Goal: Transaction & Acquisition: Purchase product/service

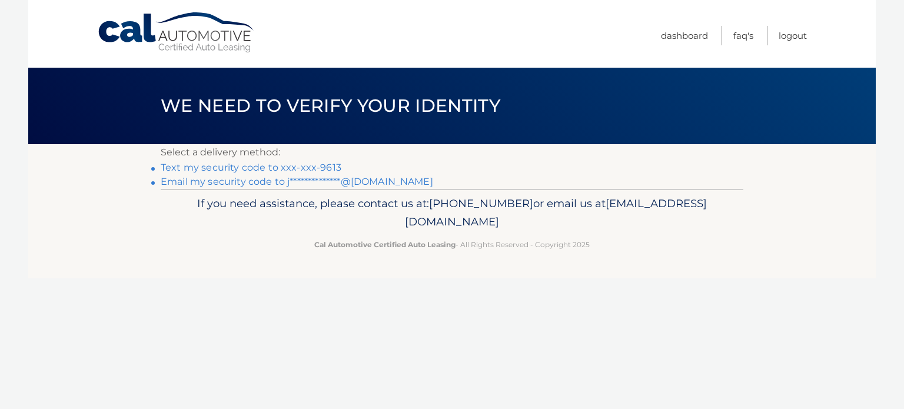
click at [245, 165] on link "Text my security code to xxx-xxx-9613" at bounding box center [251, 167] width 181 height 11
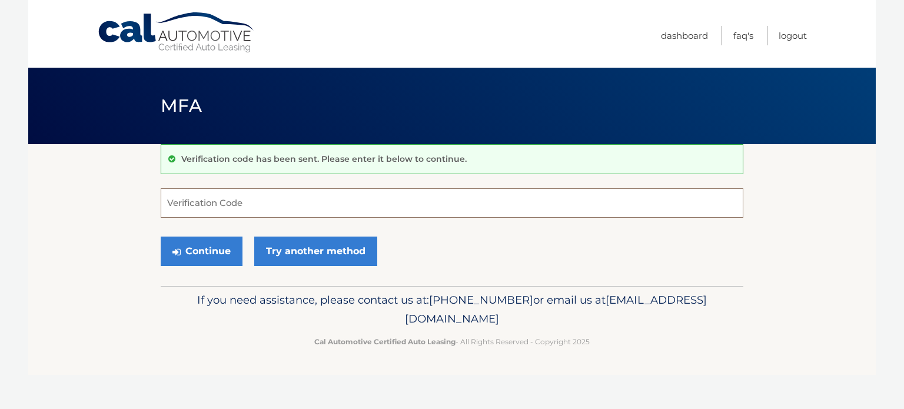
click at [276, 201] on input "Verification Code" at bounding box center [452, 202] width 583 height 29
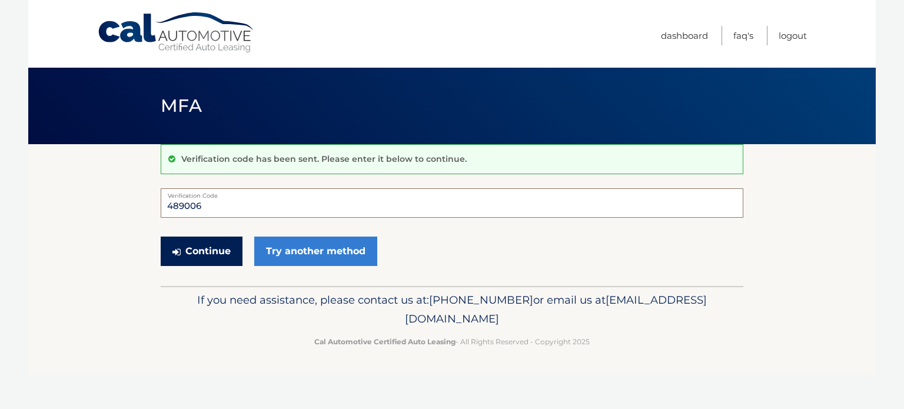
type input "489006"
click at [210, 253] on button "Continue" at bounding box center [202, 251] width 82 height 29
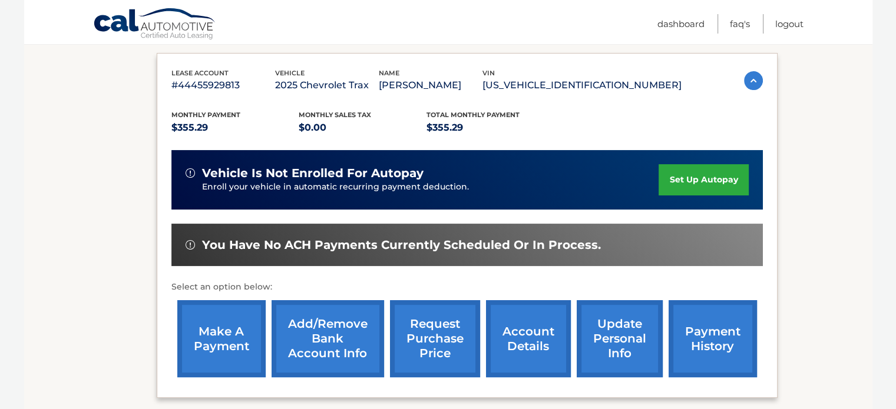
scroll to position [187, 0]
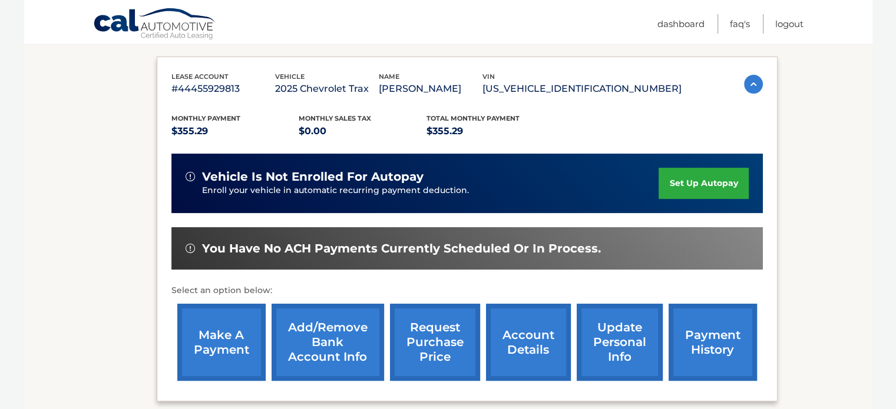
click at [220, 341] on link "make a payment" at bounding box center [221, 342] width 88 height 77
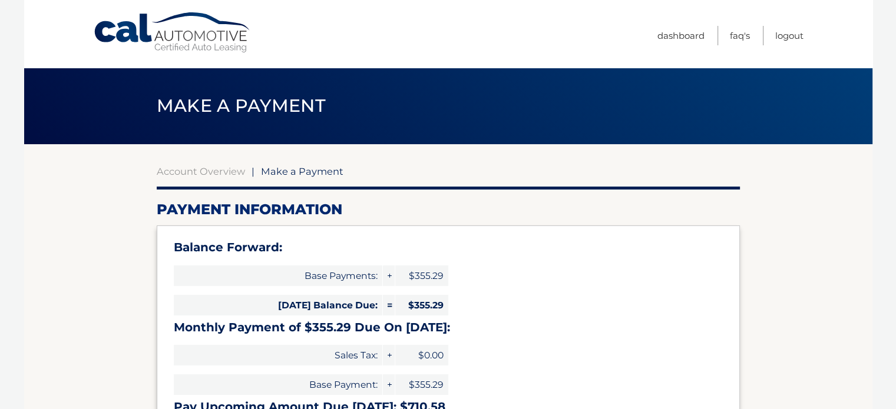
select select "YjJiOWRiOTktMzZjYi00MjM4LWI5OTYtNzE1NGYzYTk1NWJk"
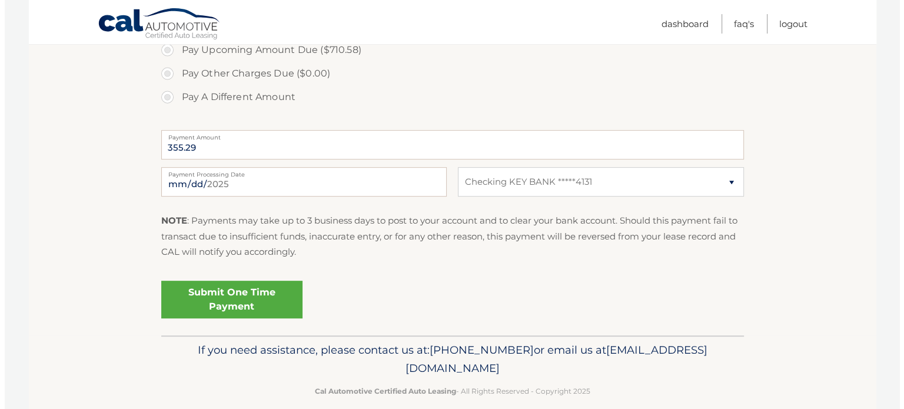
scroll to position [481, 0]
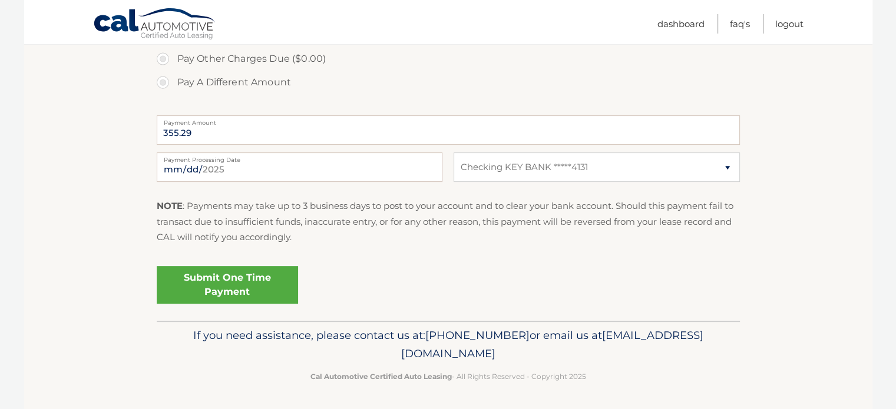
click at [225, 282] on link "Submit One Time Payment" at bounding box center [227, 285] width 141 height 38
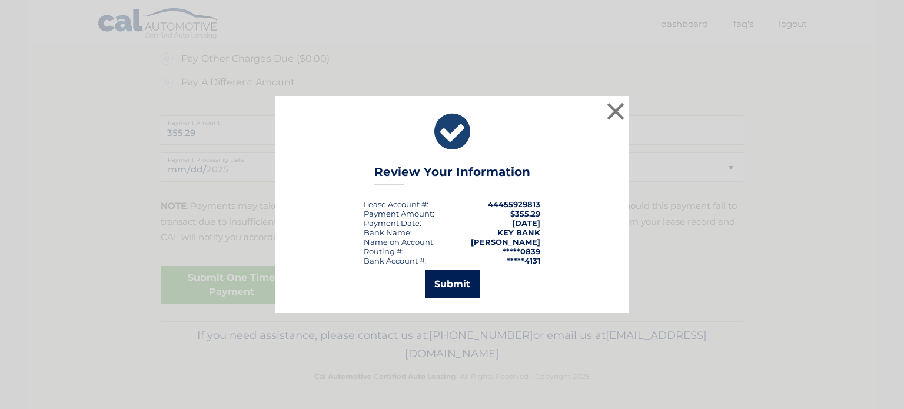
click at [466, 278] on button "Submit" at bounding box center [452, 284] width 55 height 28
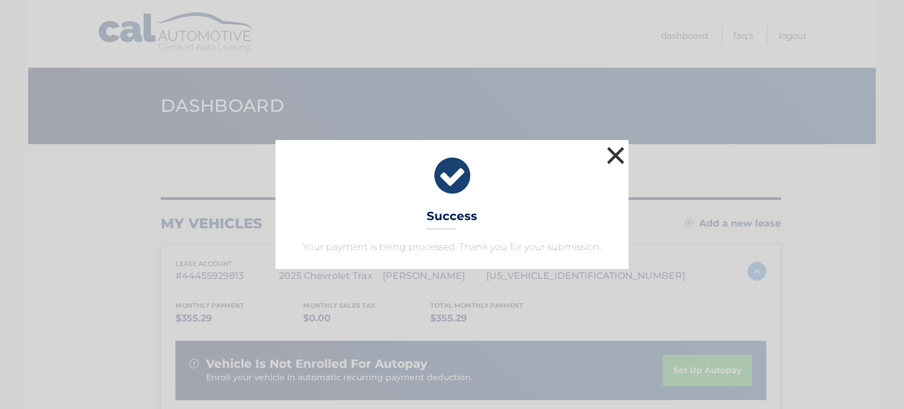
click at [615, 150] on button "×" at bounding box center [616, 156] width 24 height 24
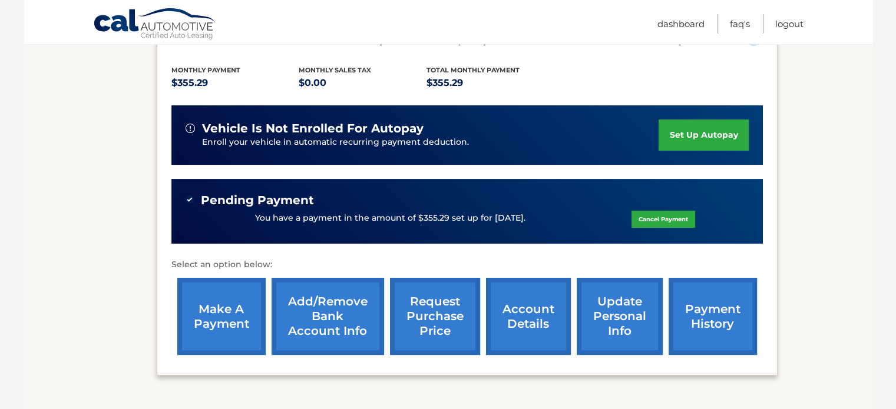
scroll to position [243, 0]
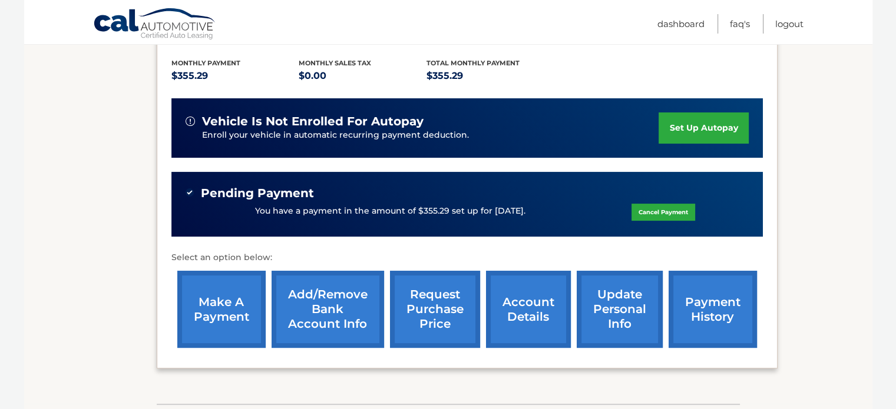
click at [528, 307] on link "account details" at bounding box center [528, 309] width 85 height 77
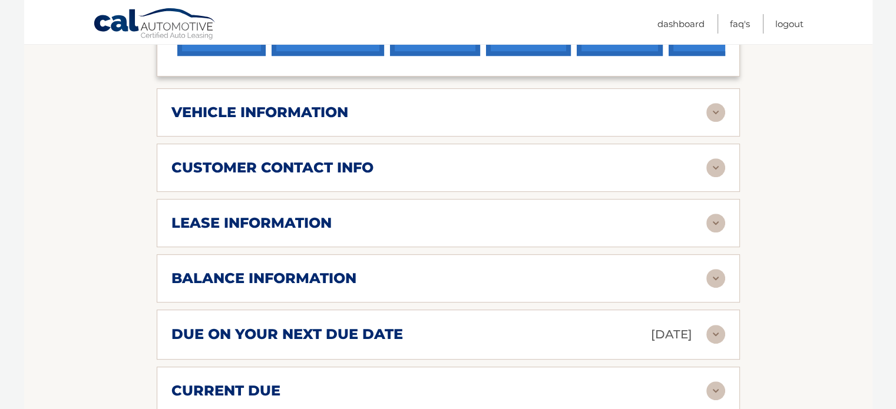
scroll to position [578, 0]
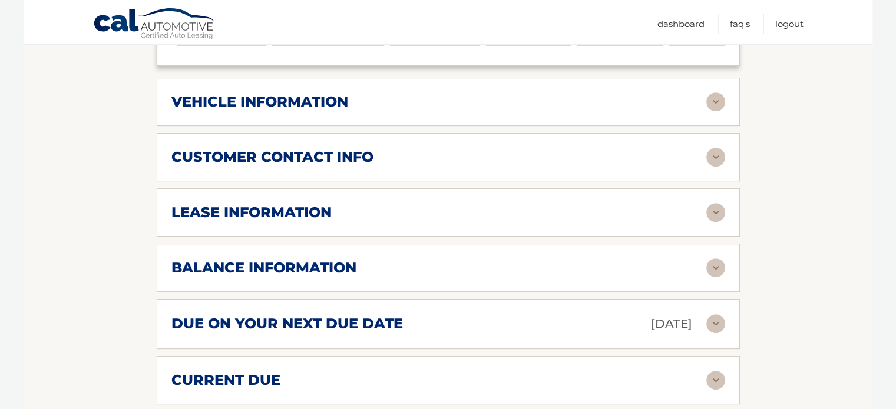
click at [712, 371] on img at bounding box center [715, 380] width 19 height 19
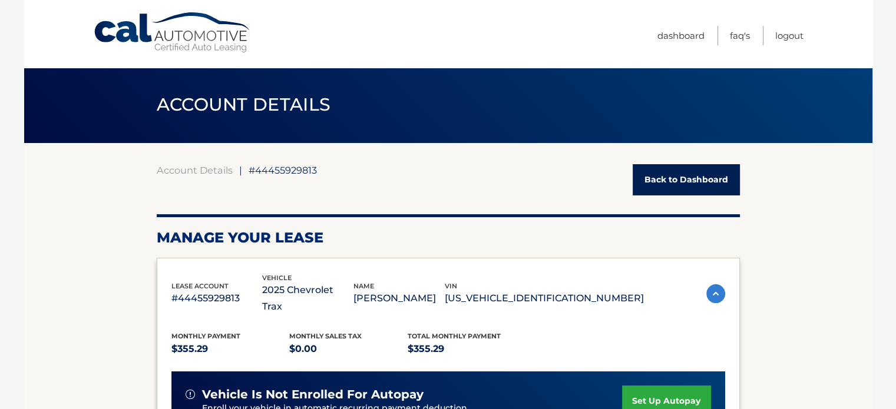
scroll to position [0, 0]
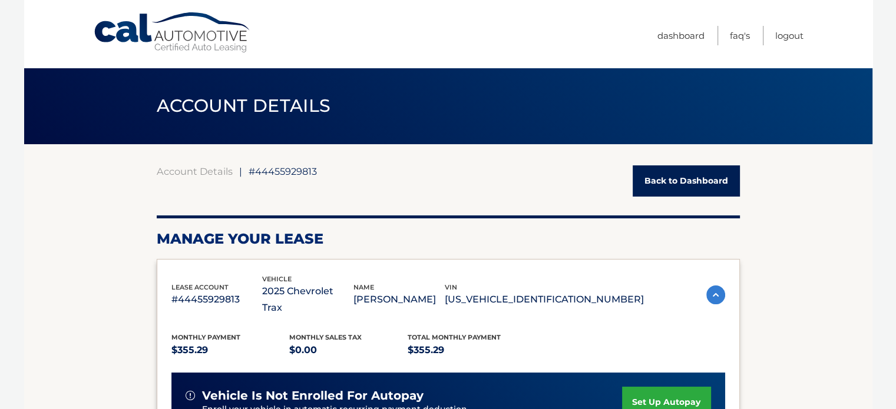
click at [181, 36] on link "Cal Automotive" at bounding box center [172, 33] width 159 height 42
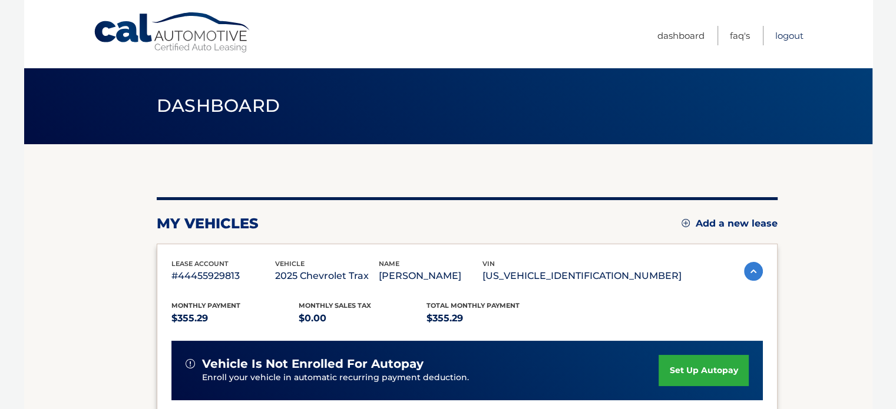
click at [785, 37] on link "Logout" at bounding box center [789, 35] width 28 height 19
